Goal: Task Accomplishment & Management: Use online tool/utility

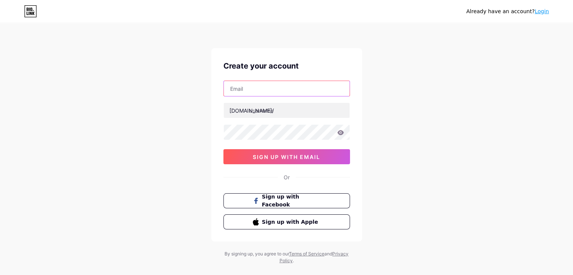
click at [254, 84] on input "text" at bounding box center [287, 88] width 126 height 15
type input "[EMAIL_ADDRESS][DOMAIN_NAME]"
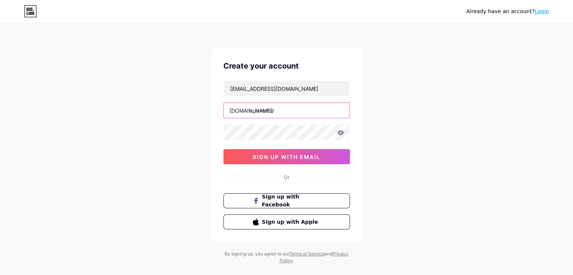
click at [265, 115] on input "text" at bounding box center [287, 110] width 126 height 15
type input "afrujaaktherema"
click at [343, 133] on icon at bounding box center [340, 132] width 7 height 5
click at [341, 133] on icon at bounding box center [340, 132] width 6 height 5
click at [341, 132] on icon at bounding box center [340, 132] width 7 height 5
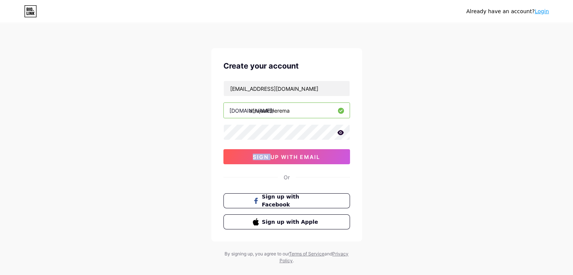
click at [0, 0] on icon at bounding box center [0, 0] width 0 height 0
click at [341, 132] on icon at bounding box center [340, 132] width 7 height 5
click at [307, 159] on span "sign up with email" at bounding box center [286, 157] width 67 height 6
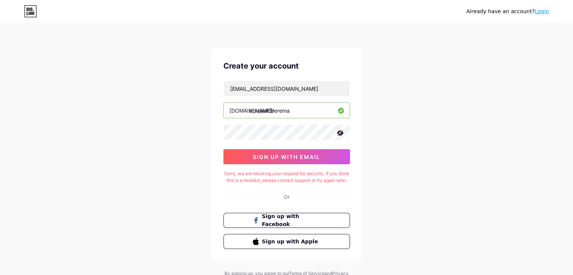
click at [339, 130] on icon at bounding box center [340, 133] width 8 height 8
click at [327, 154] on button "sign up with email" at bounding box center [286, 156] width 127 height 15
click at [293, 158] on span "sign up with email" at bounding box center [286, 157] width 67 height 6
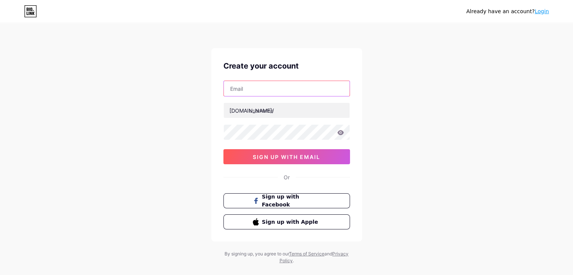
click at [248, 91] on input "text" at bounding box center [287, 88] width 126 height 15
type input "[EMAIL_ADDRESS][DOMAIN_NAME]"
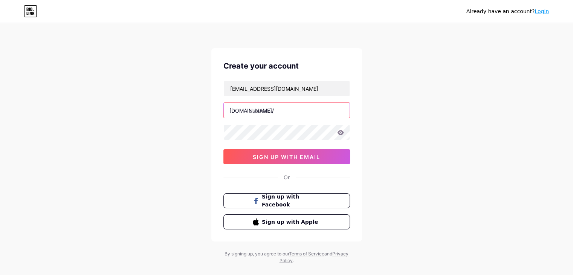
click at [263, 107] on input "text" at bounding box center [287, 110] width 126 height 15
type input "afrujaaktherema"
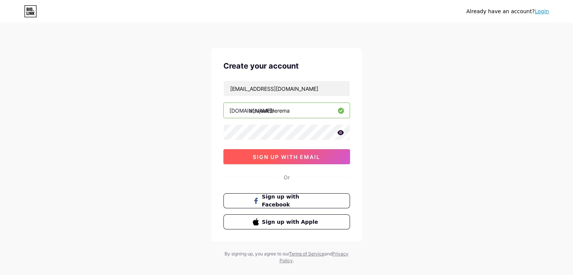
click at [285, 158] on span "sign up with email" at bounding box center [286, 157] width 67 height 6
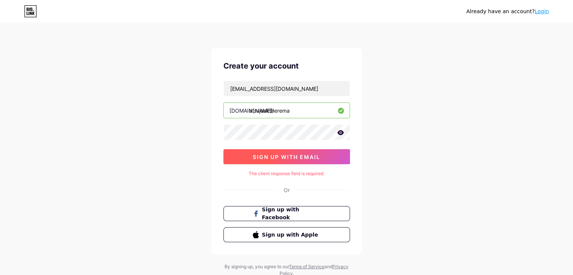
click at [286, 156] on span "sign up with email" at bounding box center [286, 157] width 67 height 6
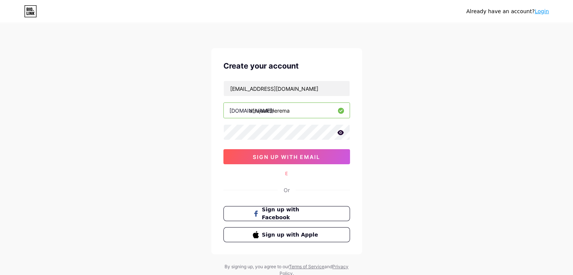
click at [286, 173] on div "E" at bounding box center [286, 173] width 127 height 7
click at [290, 173] on div "E" at bounding box center [286, 173] width 127 height 7
click at [285, 174] on div "E" at bounding box center [286, 173] width 127 height 7
click at [293, 156] on span "sign up with email" at bounding box center [286, 157] width 67 height 6
click at [286, 174] on div "E" at bounding box center [286, 173] width 127 height 7
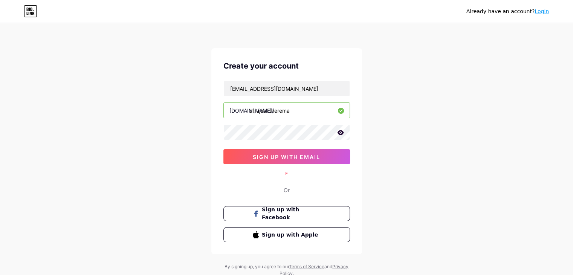
click at [283, 172] on div "E" at bounding box center [286, 173] width 127 height 7
click at [291, 160] on button "sign up with email" at bounding box center [286, 156] width 127 height 15
click at [292, 156] on span "sign up with email" at bounding box center [286, 157] width 67 height 6
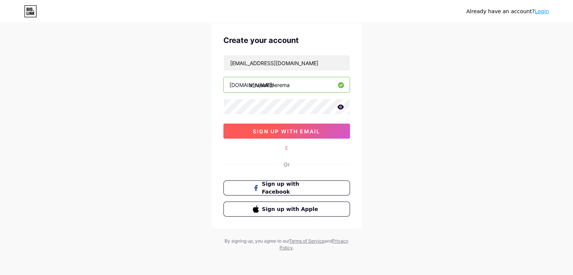
click at [281, 131] on span "sign up with email" at bounding box center [286, 131] width 67 height 6
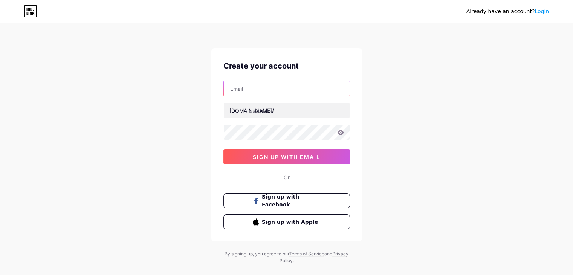
click at [237, 91] on input "text" at bounding box center [287, 88] width 126 height 15
type input "[EMAIL_ADDRESS][DOMAIN_NAME]"
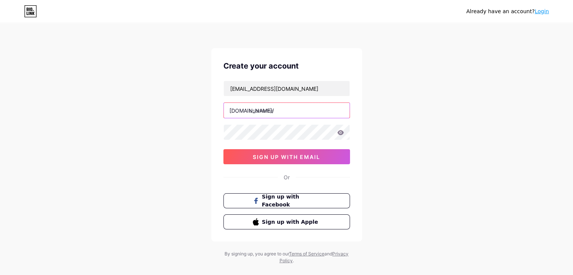
click at [254, 113] on input "text" at bounding box center [287, 110] width 126 height 15
type input "afrujaaktherema"
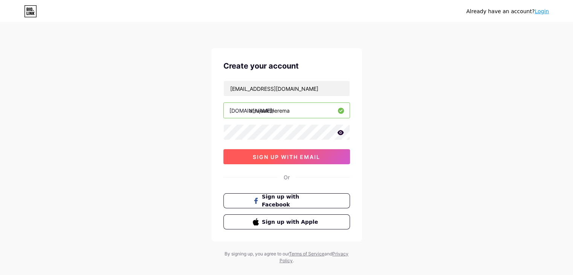
click at [275, 157] on span "sign up with email" at bounding box center [286, 157] width 67 height 6
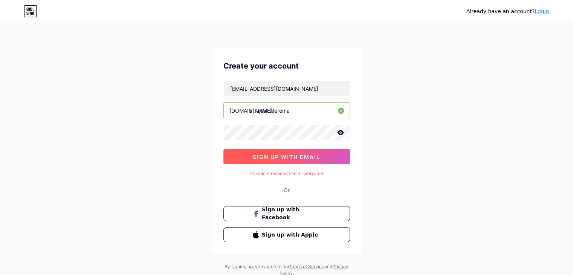
click at [275, 157] on span "sign up with email" at bounding box center [286, 157] width 67 height 6
click at [274, 156] on span "sign up with email" at bounding box center [286, 157] width 67 height 6
click at [282, 156] on span "sign up with email" at bounding box center [286, 157] width 67 height 6
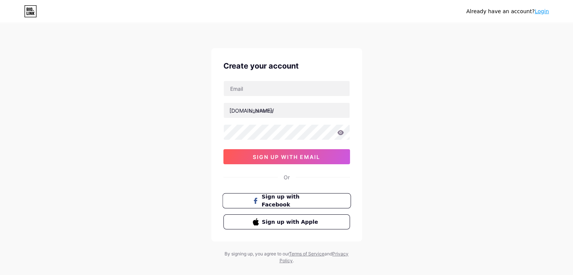
click at [297, 203] on span "Sign up with Facebook" at bounding box center [290, 201] width 59 height 16
click at [286, 219] on span "Sign up with Apple" at bounding box center [290, 222] width 59 height 8
click at [267, 91] on input "text" at bounding box center [287, 88] width 126 height 15
type input "[EMAIL_ADDRESS][DOMAIN_NAME]"
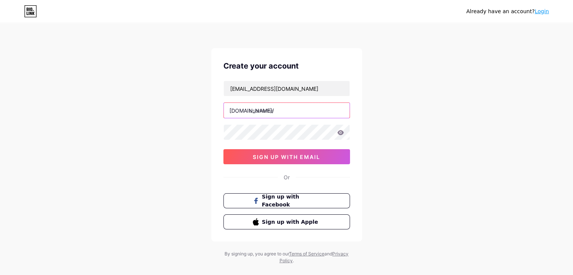
click at [259, 111] on input "text" at bounding box center [287, 110] width 126 height 15
type input "afrujaaktherema"
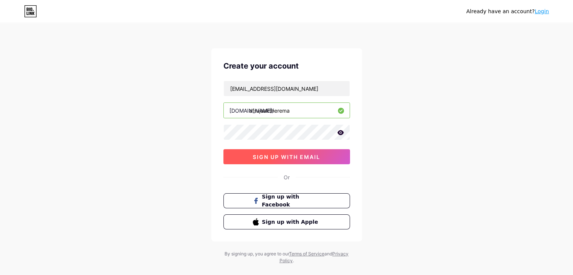
click at [306, 159] on button "sign up with email" at bounding box center [286, 156] width 127 height 15
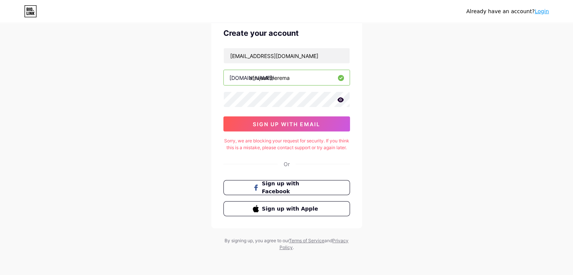
scroll to position [39, 0]
click at [311, 239] on link "Terms of Service" at bounding box center [306, 241] width 35 height 6
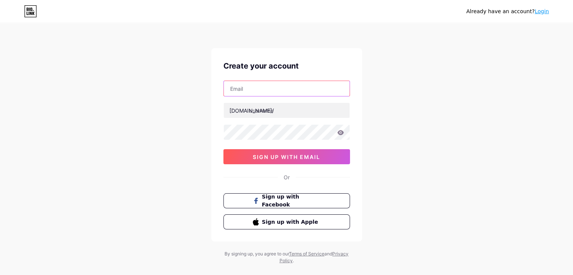
click at [240, 93] on input "text" at bounding box center [287, 88] width 126 height 15
type input "[EMAIL_ADDRESS][DOMAIN_NAME]"
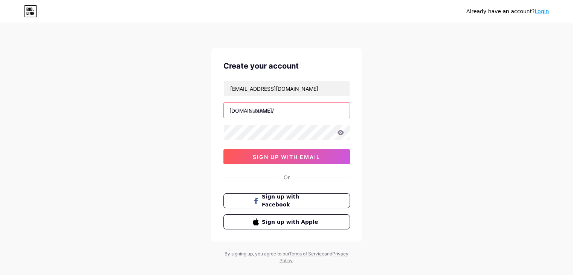
click at [264, 110] on input "text" at bounding box center [287, 110] width 126 height 15
type input "afrujaaktherema"
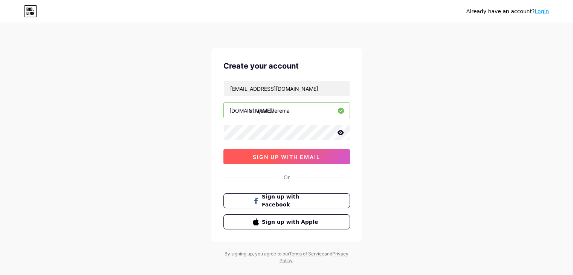
click at [307, 162] on button "sign up with email" at bounding box center [286, 156] width 127 height 15
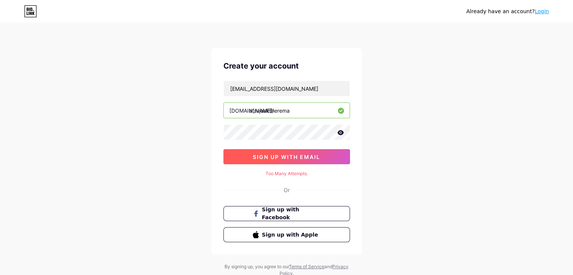
click at [312, 154] on span "sign up with email" at bounding box center [286, 157] width 67 height 6
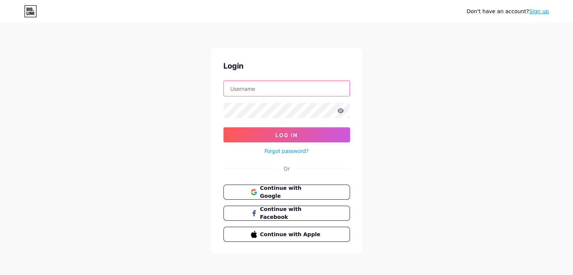
drag, startPoint x: 0, startPoint y: 0, endPoint x: 266, endPoint y: 89, distance: 280.3
click at [266, 89] on input "text" at bounding box center [287, 88] width 126 height 15
type input "[EMAIL_ADDRESS][DOMAIN_NAME]"
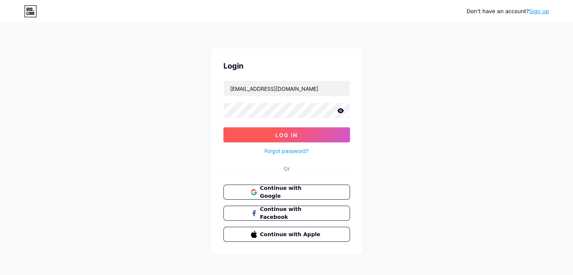
click at [275, 136] on span "Log In" at bounding box center [286, 135] width 22 height 6
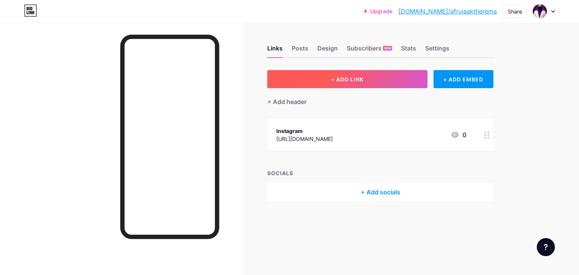
click at [339, 82] on span "+ ADD LINK" at bounding box center [347, 79] width 32 height 6
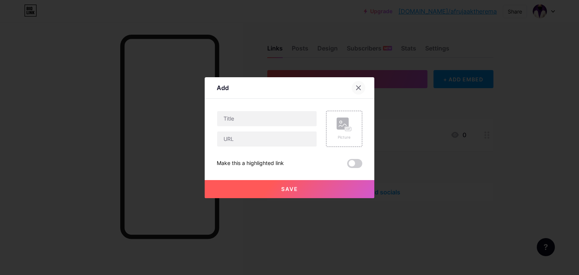
click at [352, 89] on div at bounding box center [359, 88] width 14 height 14
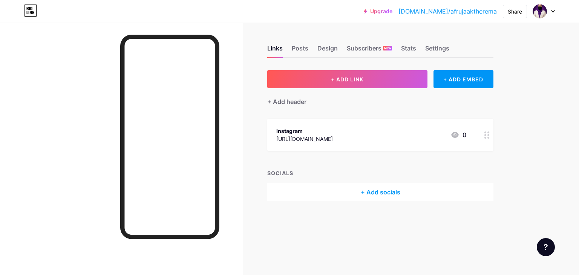
click at [547, 9] on div at bounding box center [544, 12] width 22 height 14
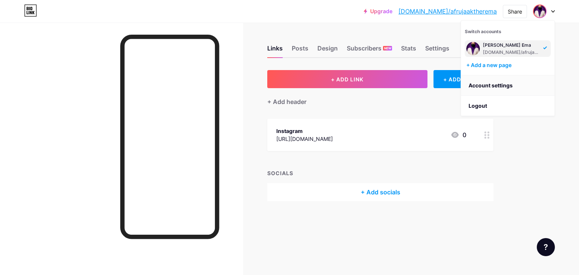
click at [509, 83] on link "Account settings" at bounding box center [507, 85] width 93 height 20
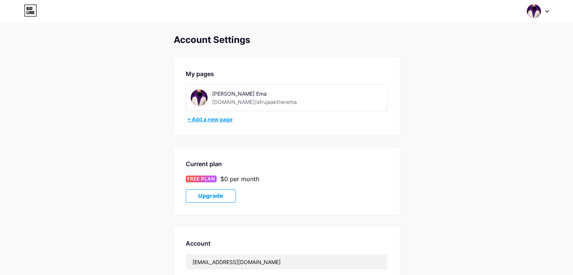
click at [214, 121] on div "+ Add a new page" at bounding box center [287, 120] width 200 height 8
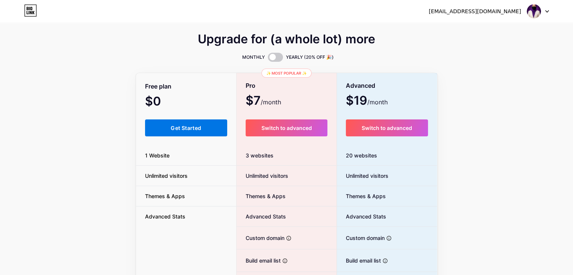
click at [182, 126] on span "Get Started" at bounding box center [186, 128] width 31 height 6
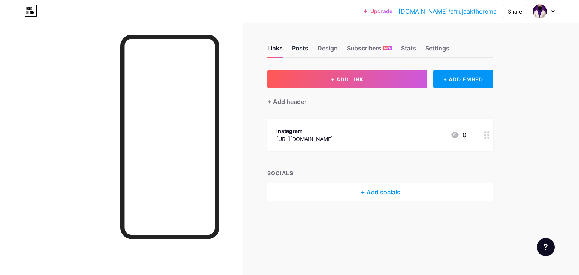
click at [295, 50] on div "Posts" at bounding box center [300, 51] width 17 height 14
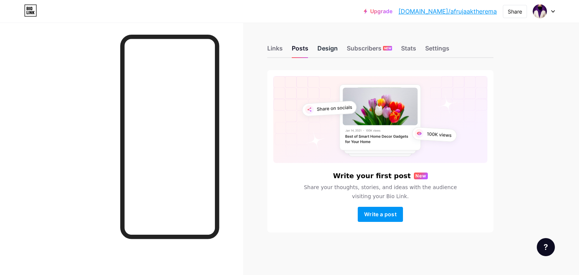
click at [323, 47] on div "Design" at bounding box center [327, 51] width 20 height 14
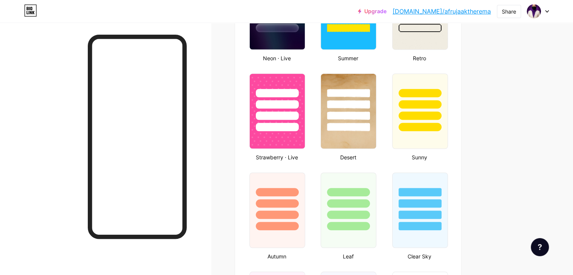
scroll to position [565, 0]
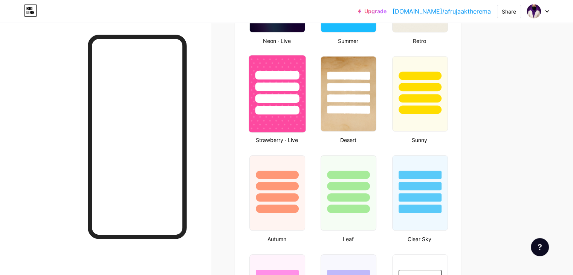
click at [299, 101] on div at bounding box center [277, 98] width 44 height 9
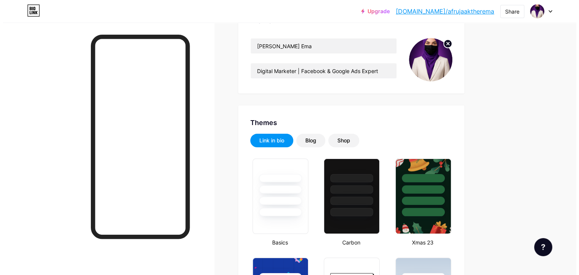
scroll to position [0, 0]
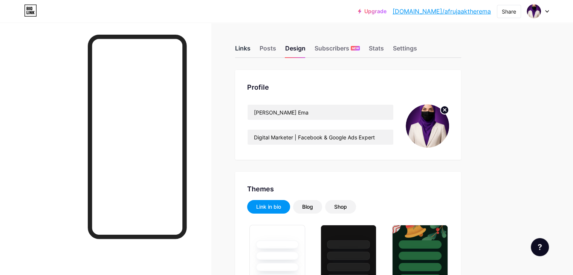
click at [251, 47] on div "Links" at bounding box center [242, 51] width 15 height 14
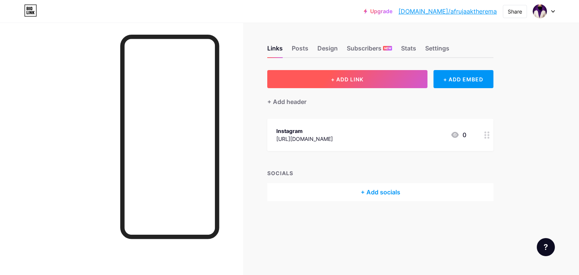
click at [348, 75] on button "+ ADD LINK" at bounding box center [347, 79] width 160 height 18
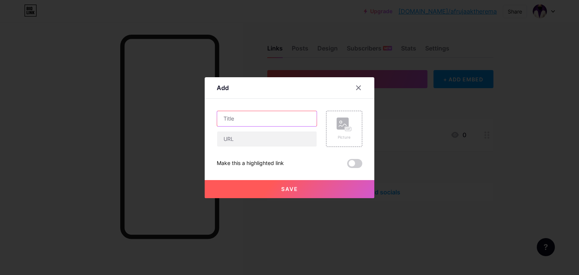
click at [237, 121] on input "text" at bounding box center [266, 118] width 99 height 15
type input "linkedin"
click at [230, 144] on input "text" at bounding box center [266, 139] width 99 height 15
click at [229, 141] on input "text" at bounding box center [266, 139] width 99 height 15
paste input "www.linkedin.com/in/afruja-akther-ema"
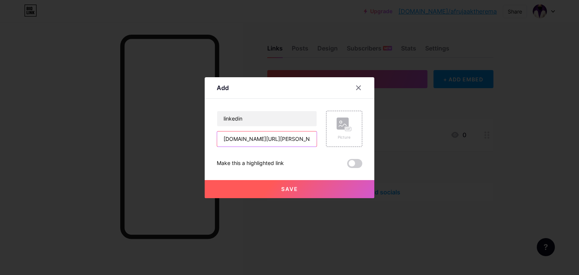
scroll to position [0, 11]
type input "www.linkedin.com/in/afruja-akther-ema"
click at [319, 186] on button "Save" at bounding box center [290, 189] width 170 height 18
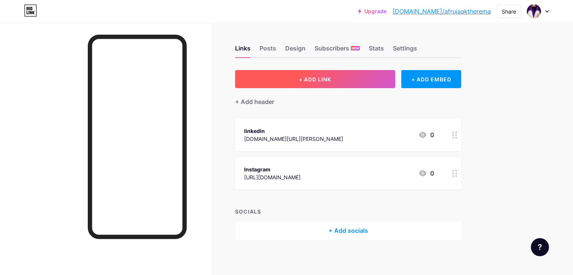
click at [331, 82] on span "+ ADD LINK" at bounding box center [315, 79] width 32 height 6
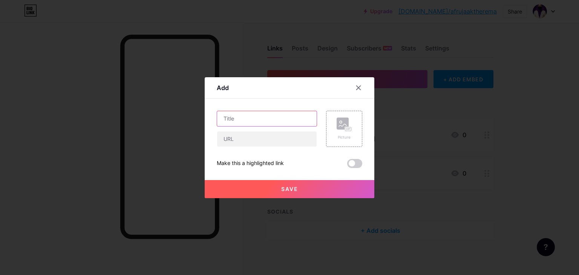
click at [243, 123] on input "text" at bounding box center [266, 118] width 99 height 15
type input "Medium"
click at [239, 145] on input "text" at bounding box center [266, 139] width 99 height 15
click at [234, 141] on input "text" at bounding box center [266, 139] width 99 height 15
paste input "https://medium.com/@afrujaaktherema99"
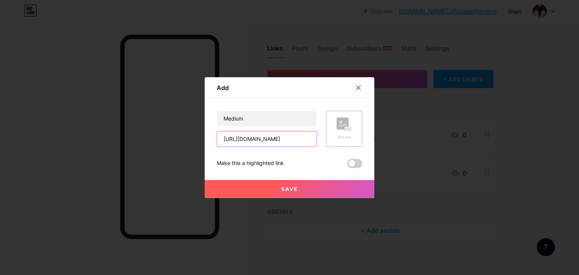
scroll to position [0, 17]
type input "https://medium.com/@afrujaaktherema99"
click at [292, 184] on button "Save" at bounding box center [290, 189] width 170 height 18
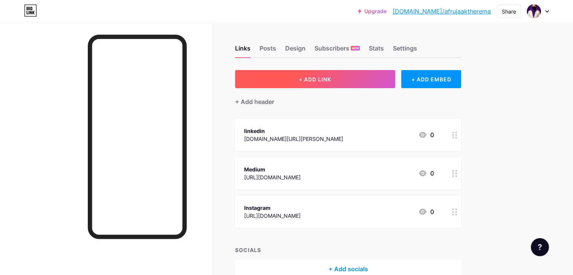
click at [324, 83] on button "+ ADD LINK" at bounding box center [315, 79] width 160 height 18
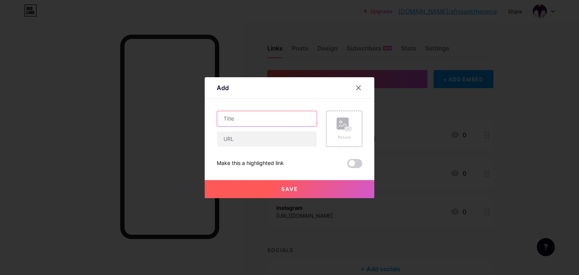
click at [246, 121] on input "text" at bounding box center [266, 118] width 99 height 15
type input "Facebook Page"
click at [242, 140] on input "text" at bounding box center [266, 139] width 99 height 15
click at [224, 141] on input "text" at bounding box center [266, 139] width 99 height 15
paste input "https://www.facebook.com/share/1V2F27afTG/"
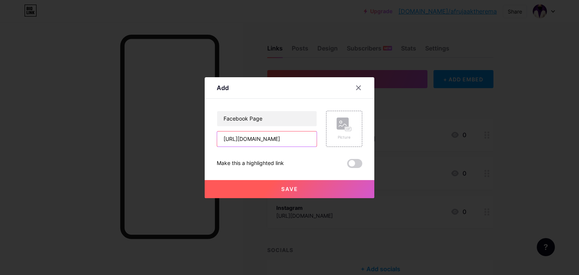
scroll to position [0, 30]
type input "https://www.facebook.com/share/1V2F27afTG/"
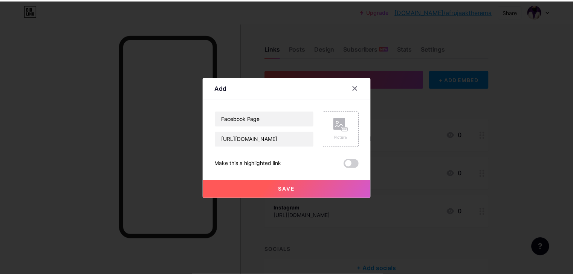
scroll to position [0, 0]
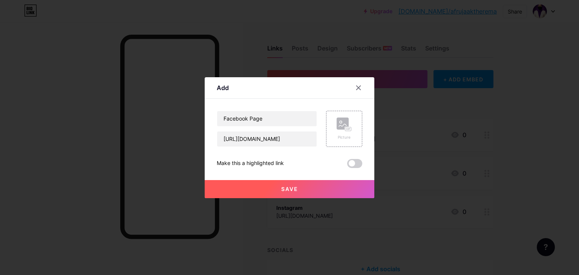
click at [281, 190] on span "Save" at bounding box center [289, 189] width 17 height 6
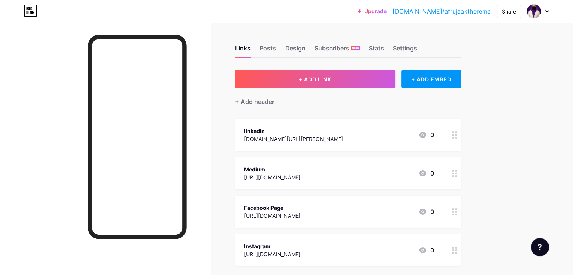
click at [461, 139] on div at bounding box center [454, 135] width 13 height 32
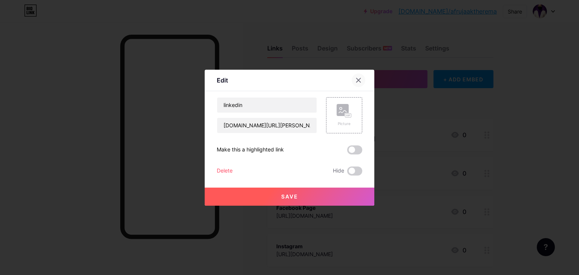
click at [356, 80] on icon at bounding box center [358, 80] width 4 height 4
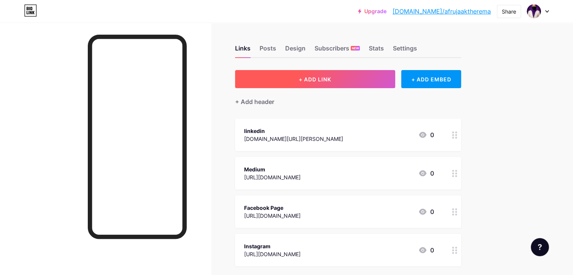
click at [331, 80] on span "+ ADD LINK" at bounding box center [315, 79] width 32 height 6
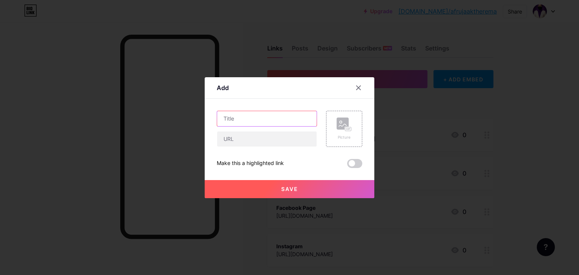
click at [264, 122] on input "text" at bounding box center [266, 118] width 99 height 15
type input "About Me"
click at [226, 144] on input "text" at bounding box center [266, 139] width 99 height 15
paste input "https://about.me/afrujaaktherema"
type input "https://about.me/afrujaaktherema"
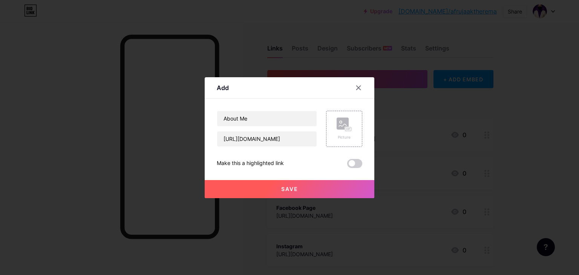
click at [273, 190] on button "Save" at bounding box center [290, 189] width 170 height 18
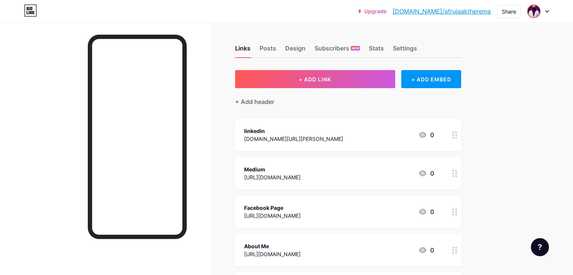
click at [539, 9] on img at bounding box center [534, 11] width 12 height 12
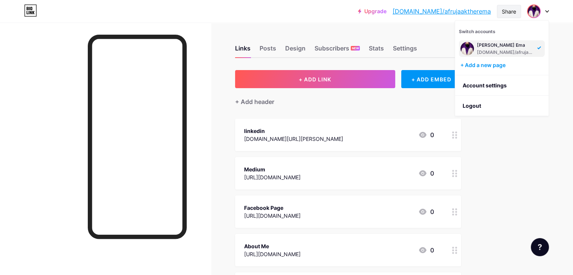
click at [508, 11] on div "Share" at bounding box center [509, 12] width 14 height 8
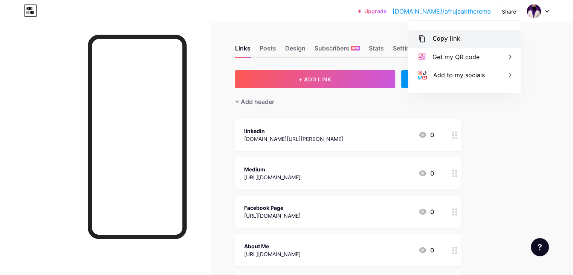
click at [464, 41] on div "Copy link" at bounding box center [464, 39] width 112 height 18
click at [27, 11] on icon at bounding box center [30, 11] width 13 height 12
click at [306, 45] on div "Design" at bounding box center [295, 51] width 20 height 14
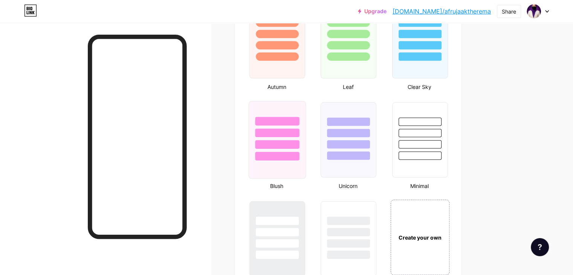
scroll to position [716, 0]
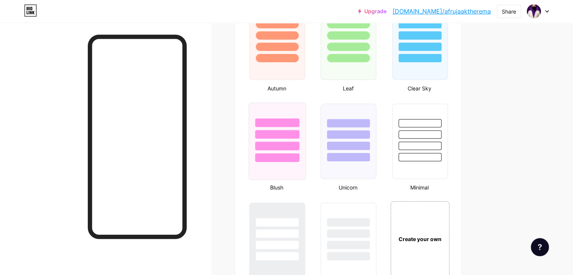
click at [299, 136] on div at bounding box center [277, 134] width 44 height 9
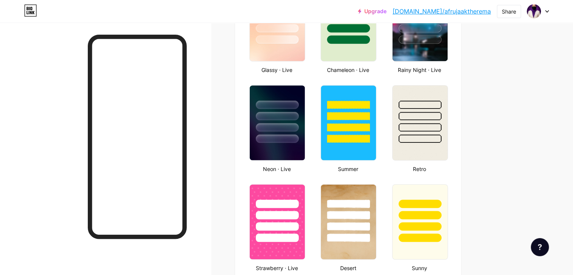
scroll to position [362, 0]
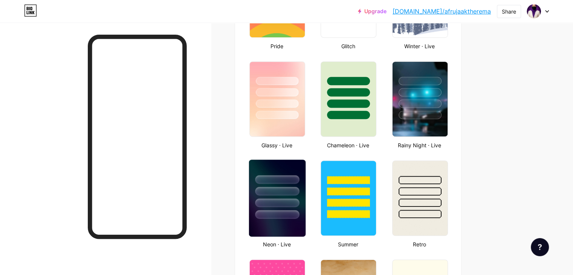
click at [299, 177] on div at bounding box center [277, 179] width 44 height 9
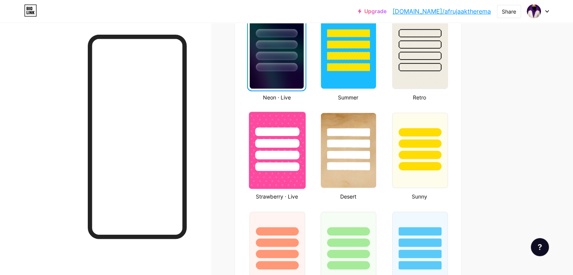
scroll to position [512, 0]
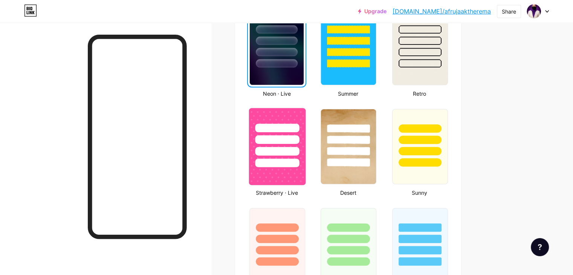
click at [306, 172] on img at bounding box center [277, 146] width 57 height 77
